Goal: Task Accomplishment & Management: Manage account settings

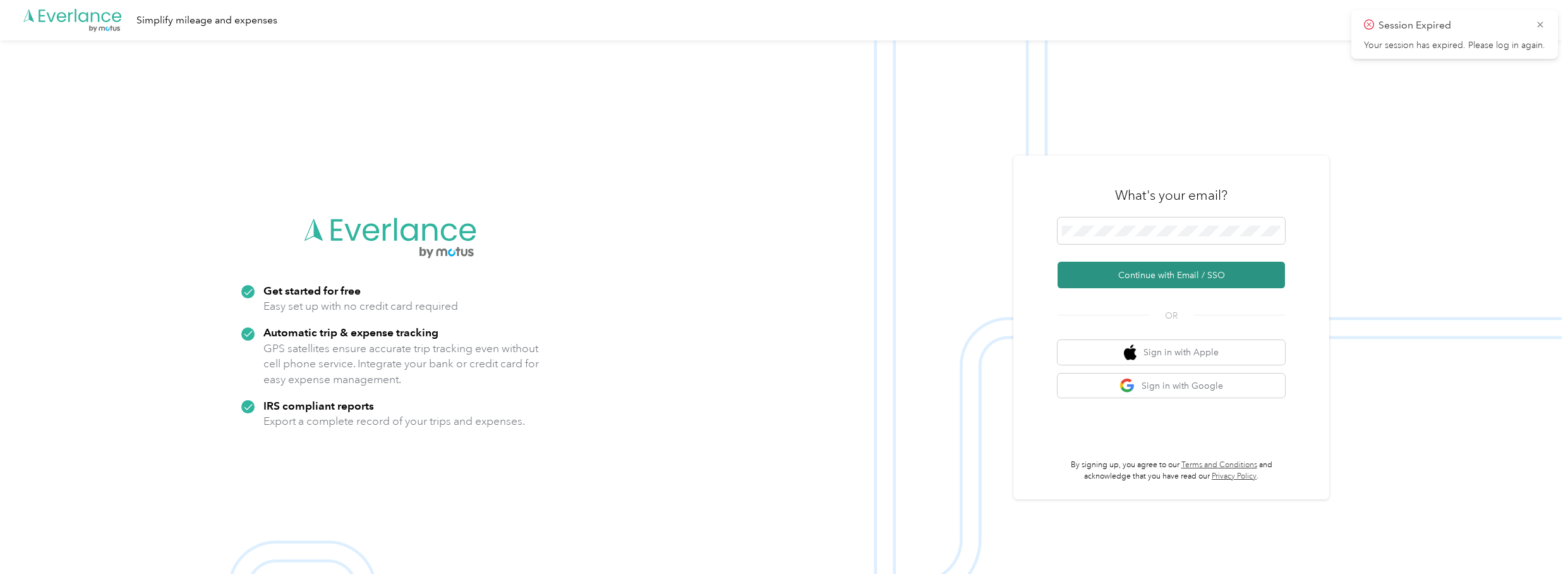
click at [1198, 279] on button "Continue with Email / SSO" at bounding box center [1171, 274] width 228 height 27
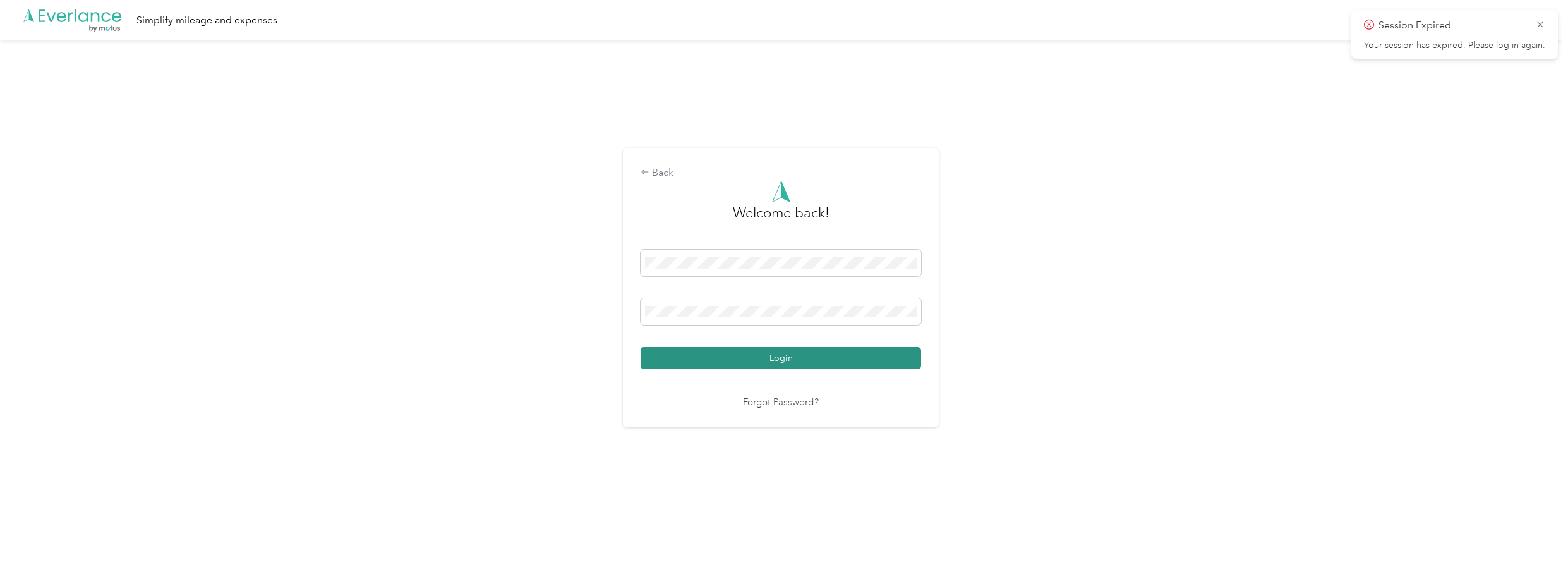
click at [809, 366] on button "Login" at bounding box center [781, 358] width 280 height 22
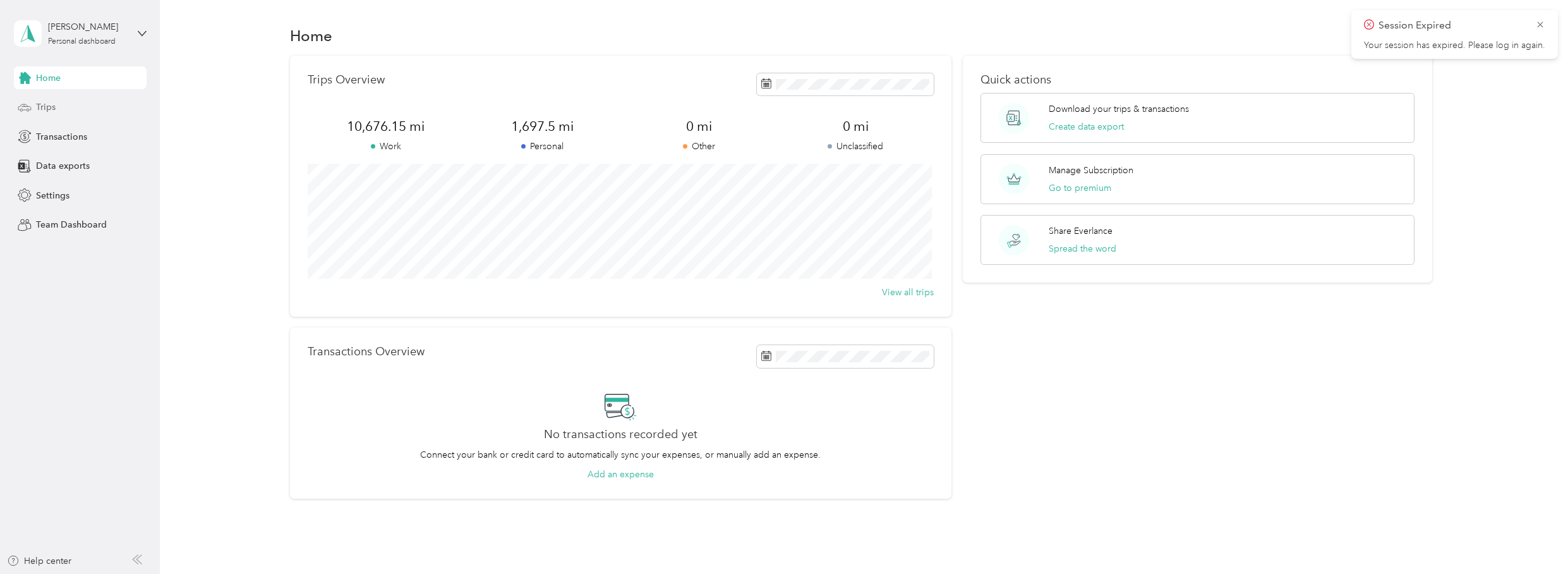
click at [77, 113] on div "Trips" at bounding box center [80, 107] width 133 height 23
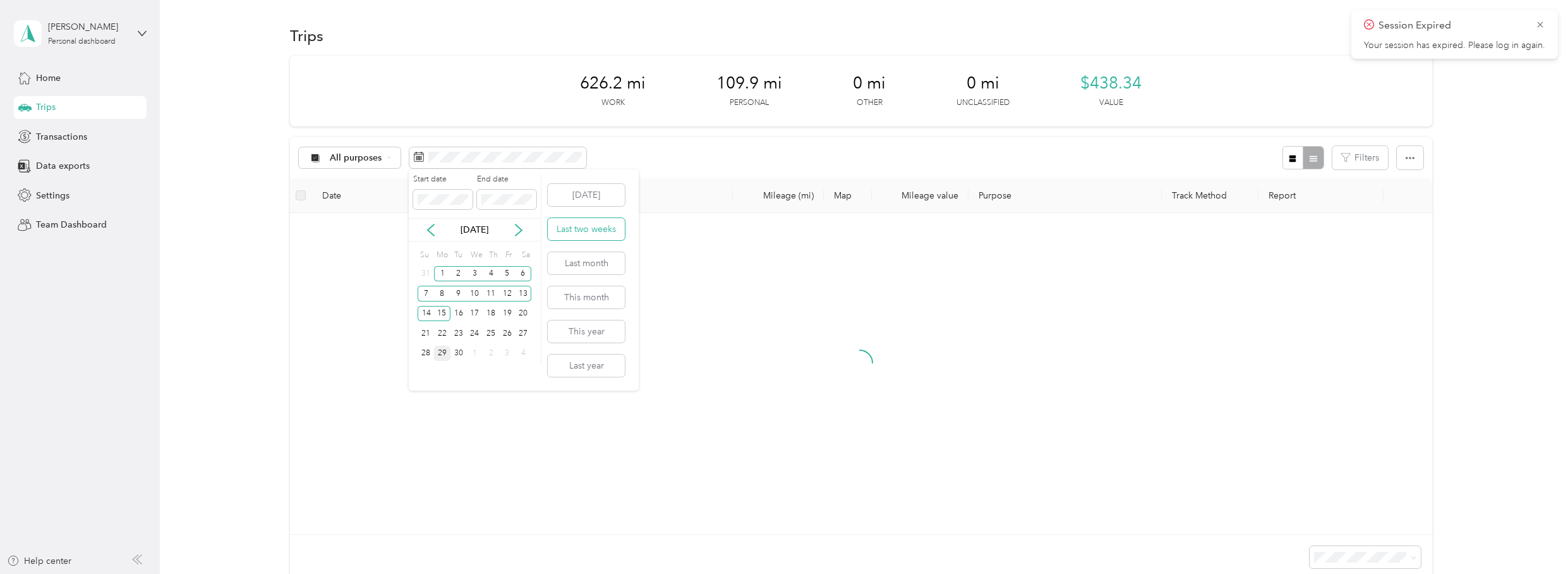
click at [595, 223] on button "Last two weeks" at bounding box center [586, 228] width 77 height 22
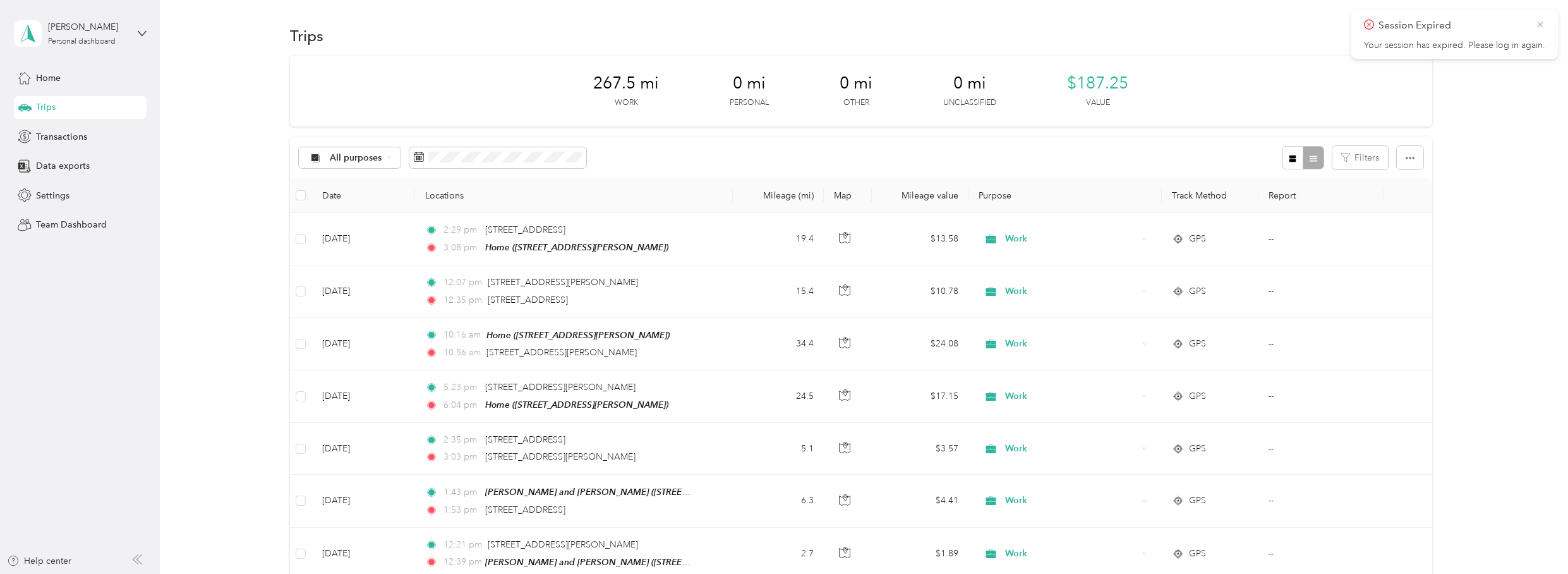
click at [1540, 23] on icon at bounding box center [1540, 25] width 10 height 11
